Goal: Check status

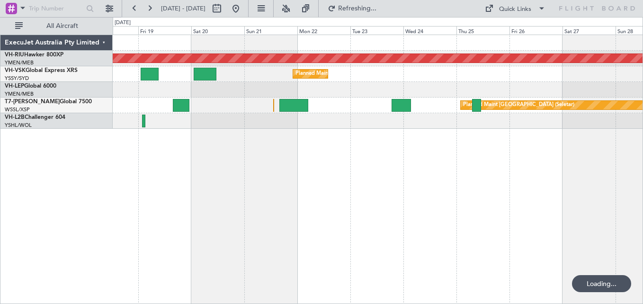
click at [152, 6] on button at bounding box center [149, 8] width 15 height 15
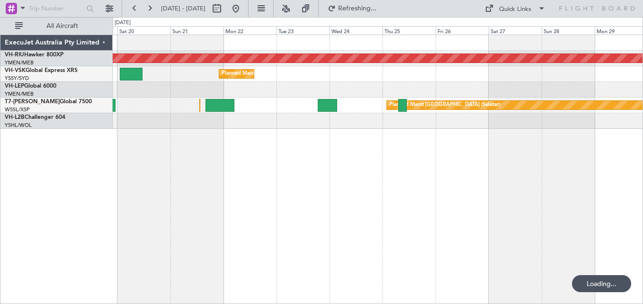
click at [152, 6] on button at bounding box center [149, 8] width 15 height 15
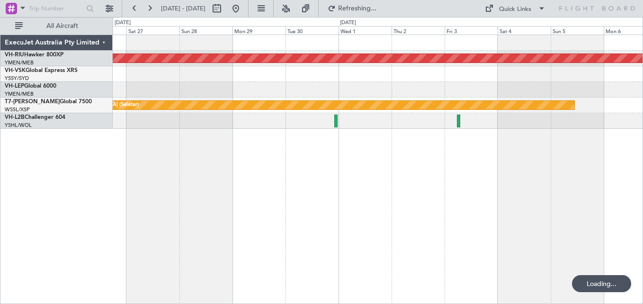
click at [152, 6] on button at bounding box center [149, 8] width 15 height 15
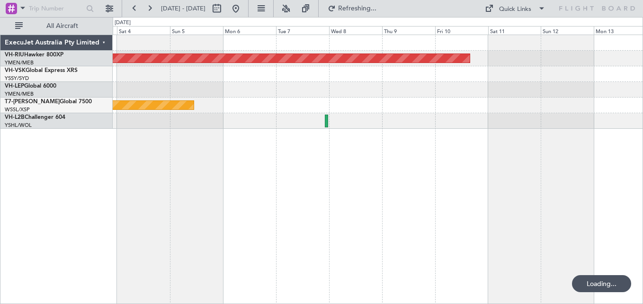
click at [152, 6] on button at bounding box center [149, 8] width 15 height 15
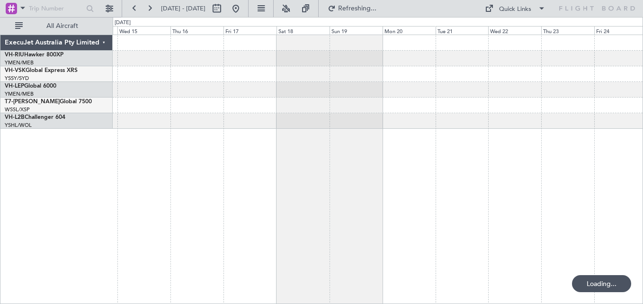
click at [152, 6] on button at bounding box center [149, 8] width 15 height 15
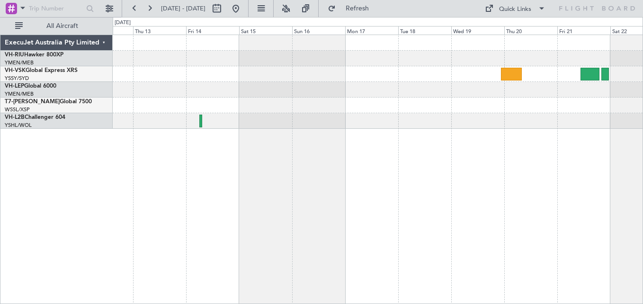
click at [126, 75] on div at bounding box center [378, 82] width 530 height 94
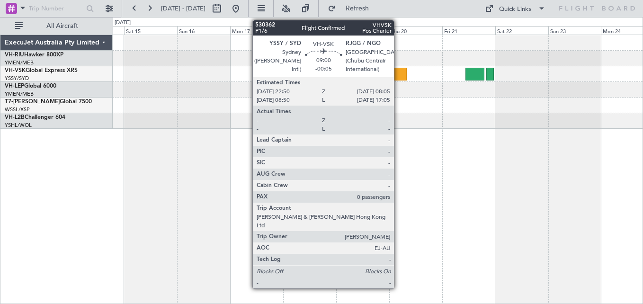
click at [398, 77] on div at bounding box center [396, 74] width 21 height 13
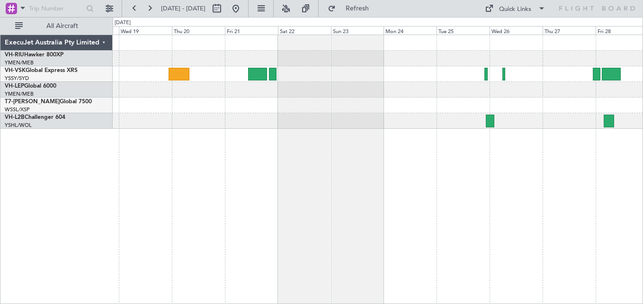
click at [364, 71] on div at bounding box center [378, 74] width 530 height 16
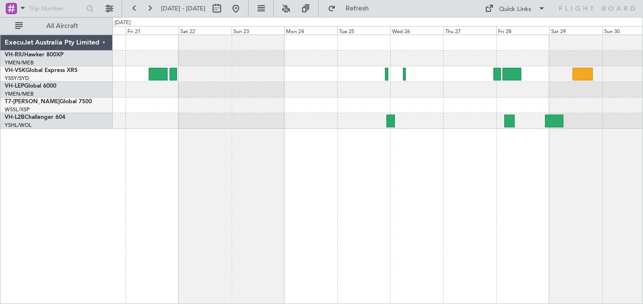
click at [488, 75] on div at bounding box center [378, 74] width 530 height 16
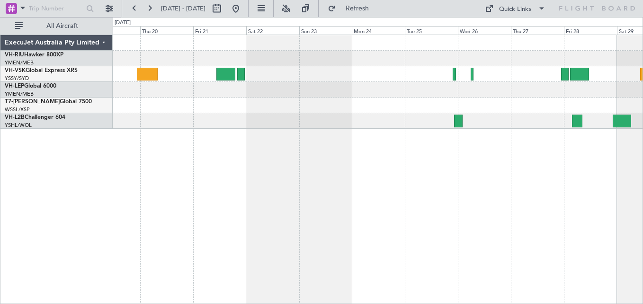
click at [296, 78] on div at bounding box center [378, 74] width 530 height 16
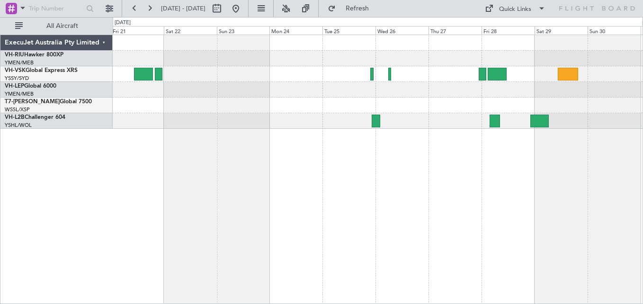
click at [403, 121] on div at bounding box center [378, 121] width 530 height 16
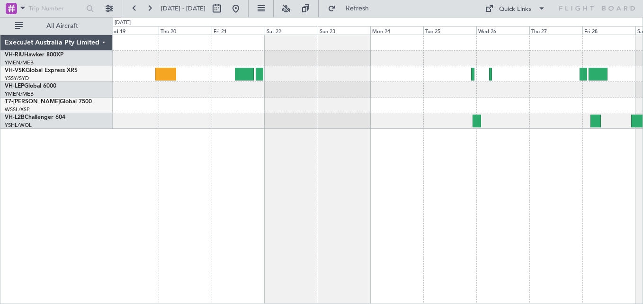
click at [374, 118] on div at bounding box center [378, 121] width 530 height 16
